Goal: Navigation & Orientation: Find specific page/section

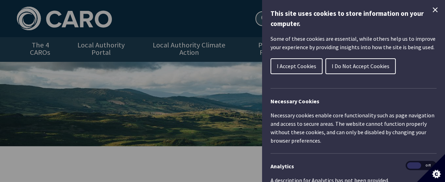
click at [300, 63] on span "I Accept Cookies" at bounding box center [296, 66] width 39 height 7
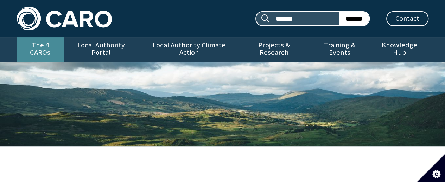
click at [40, 45] on link "The 4 CAROs" at bounding box center [40, 49] width 47 height 25
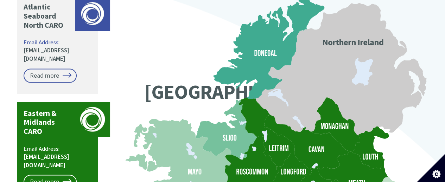
scroll to position [668, 0]
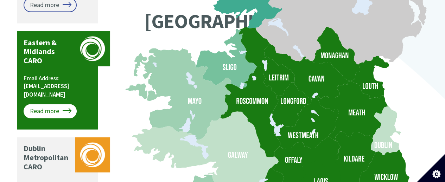
click at [61, 104] on link "Read more" at bounding box center [50, 111] width 53 height 14
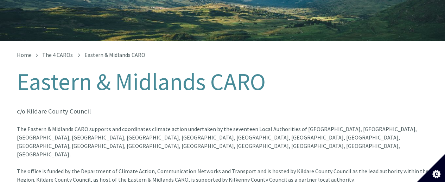
scroll to position [70, 0]
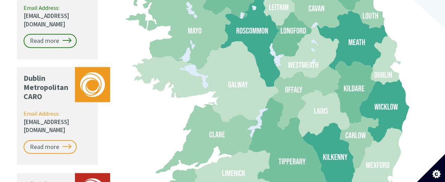
scroll to position [633, 0]
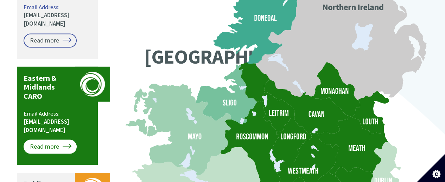
click at [45, 140] on link "Read more" at bounding box center [50, 147] width 53 height 14
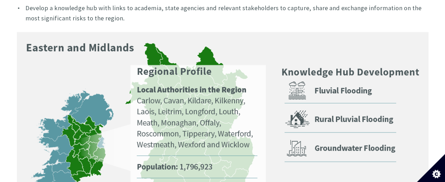
scroll to position [391, 0]
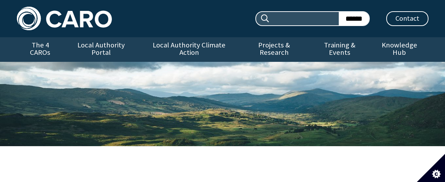
scroll to position [633, 0]
